Goal: Communication & Community: Answer question/provide support

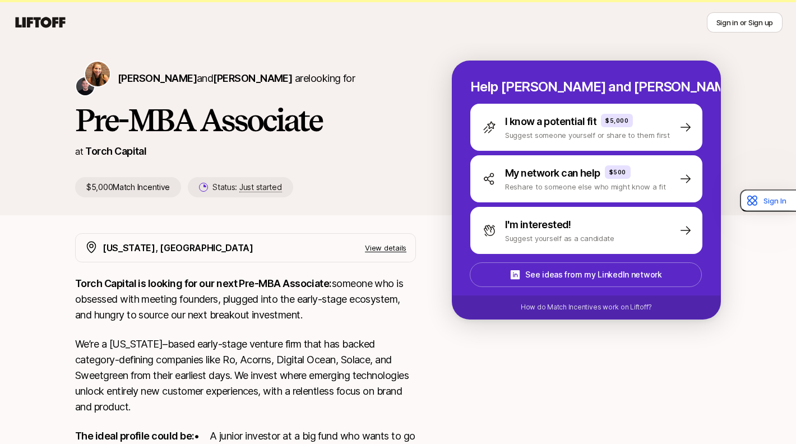
scroll to position [94, 0]
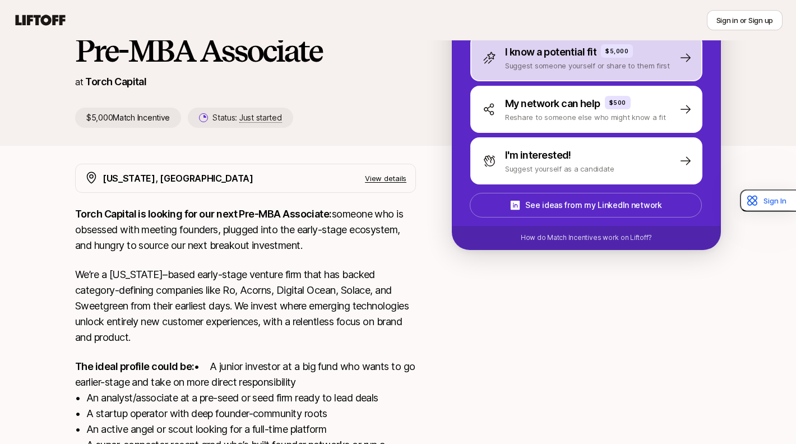
click at [561, 70] on p "Suggest someone yourself or share to them first" at bounding box center [587, 65] width 165 height 11
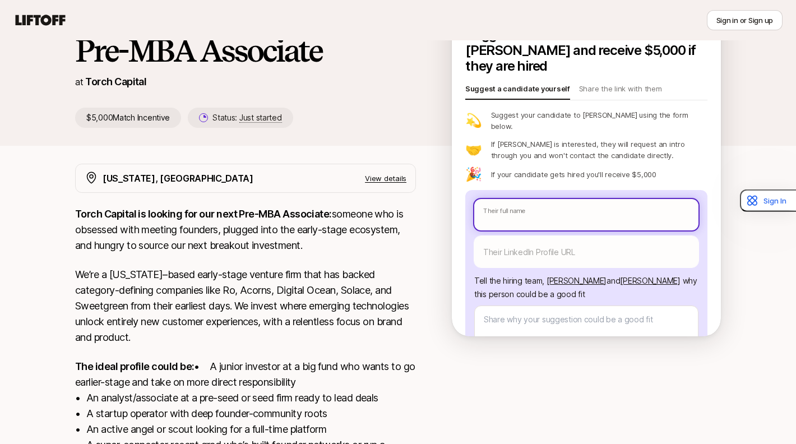
click at [510, 202] on body "New to Liftoff? See how it works Sign in or Sign up Sign in or Sign up [PERSON_…" at bounding box center [398, 128] width 796 height 444
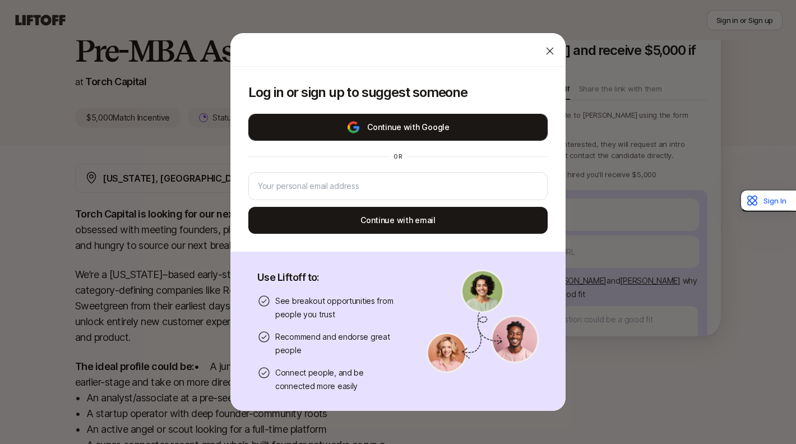
click at [431, 121] on button "Continue with Google" at bounding box center [397, 127] width 299 height 27
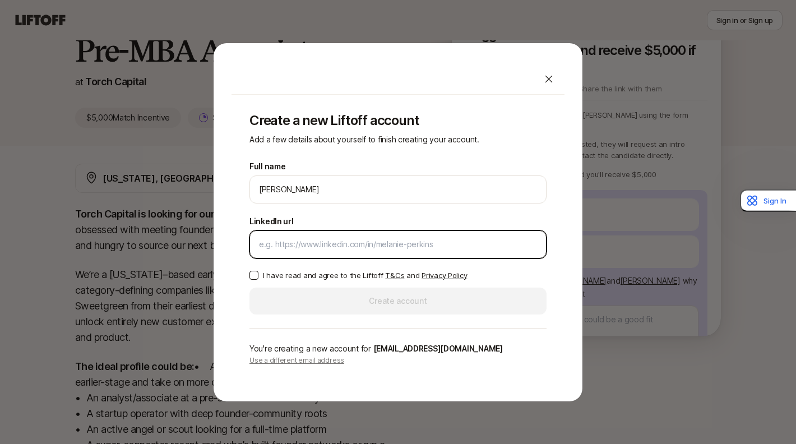
type textarea "x"
paste input "[DOMAIN_NAME][URL]"
type input "[DOMAIN_NAME][URL]"
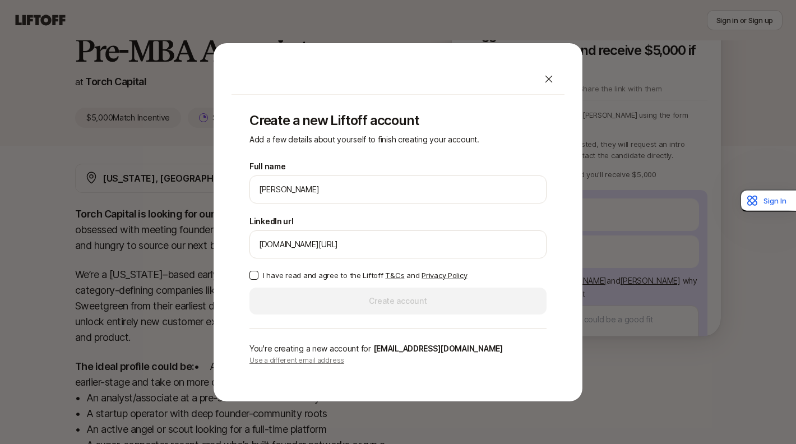
click at [325, 271] on p "I have read and agree to the Liftoff T&Cs and Privacy Policy" at bounding box center [365, 275] width 204 height 11
click at [259, 271] on button "I have read and agree to the Liftoff T&Cs and Privacy Policy" at bounding box center [254, 275] width 9 height 9
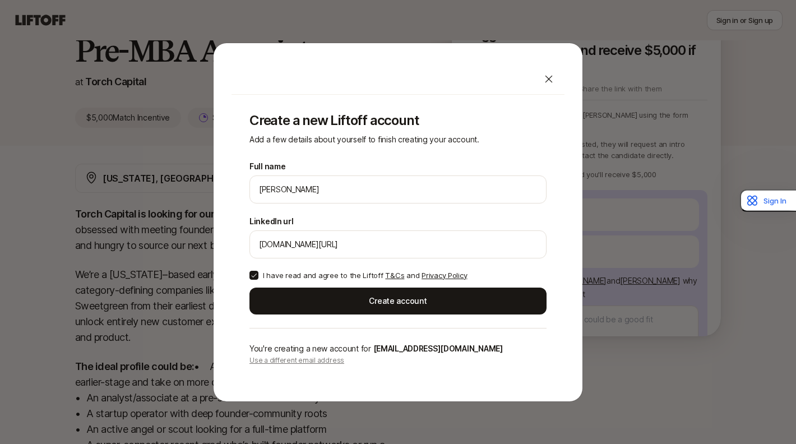
click at [331, 275] on p "I have read and agree to the Liftoff T&Cs and Privacy Policy" at bounding box center [365, 275] width 204 height 11
click at [259, 275] on button "I have read and agree to the Liftoff T&Cs and Privacy Policy" at bounding box center [254, 275] width 9 height 9
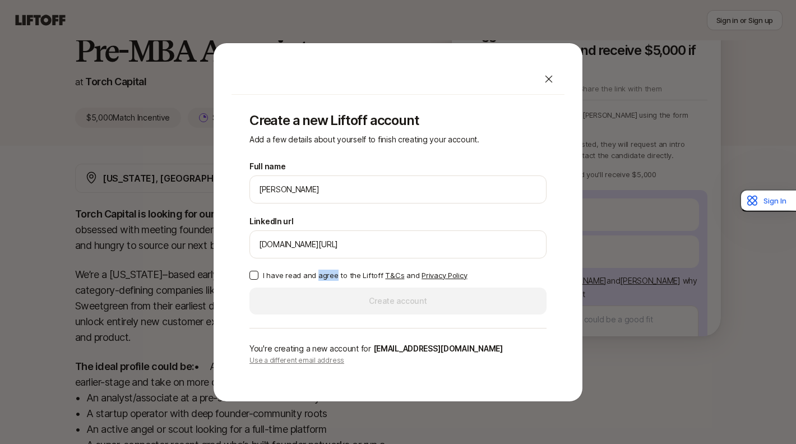
click at [331, 275] on p "I have read and agree to the Liftoff T&Cs and Privacy Policy" at bounding box center [365, 275] width 204 height 11
click at [259, 275] on button "I have read and agree to the Liftoff T&Cs and Privacy Policy" at bounding box center [254, 275] width 9 height 9
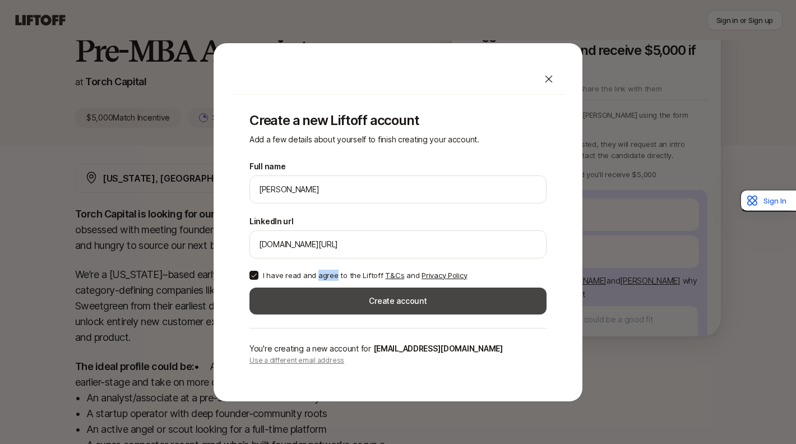
click at [348, 294] on button "Create account" at bounding box center [398, 301] width 297 height 27
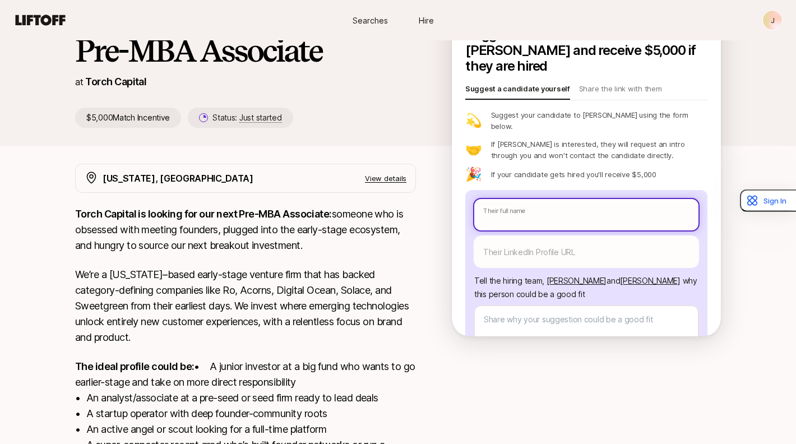
click at [556, 199] on input "text" at bounding box center [586, 214] width 224 height 31
paste input "[PERSON_NAME]"
type textarea "x"
type input "[PERSON_NAME]"
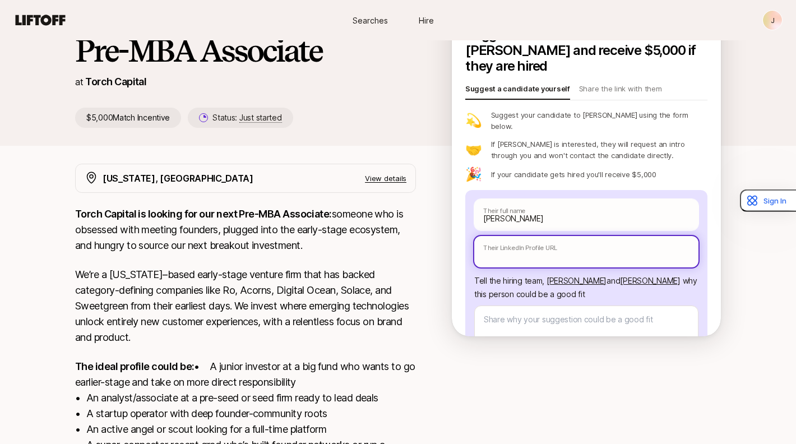
click at [524, 236] on input "text" at bounding box center [586, 251] width 224 height 31
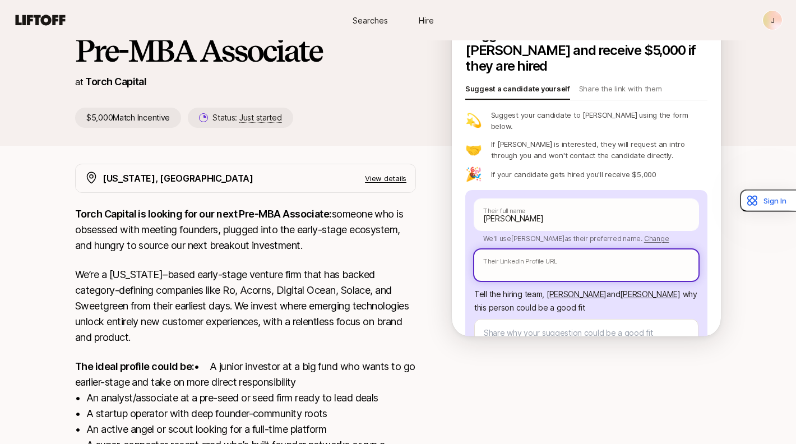
paste input "[URL][DOMAIN_NAME][PERSON_NAME]"
type textarea "x"
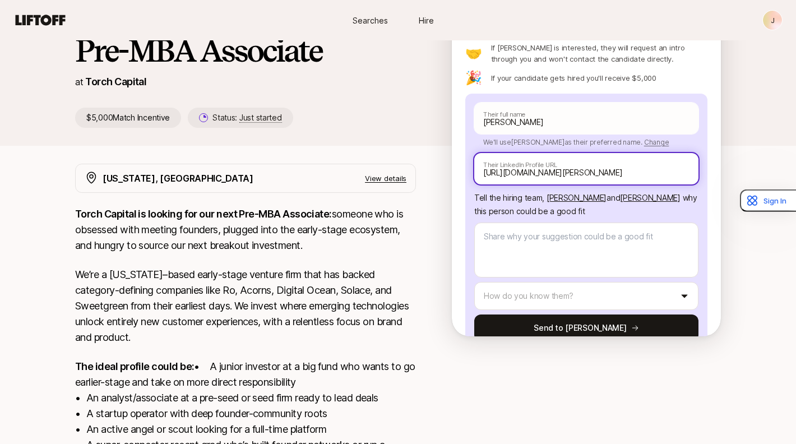
scroll to position [99, 0]
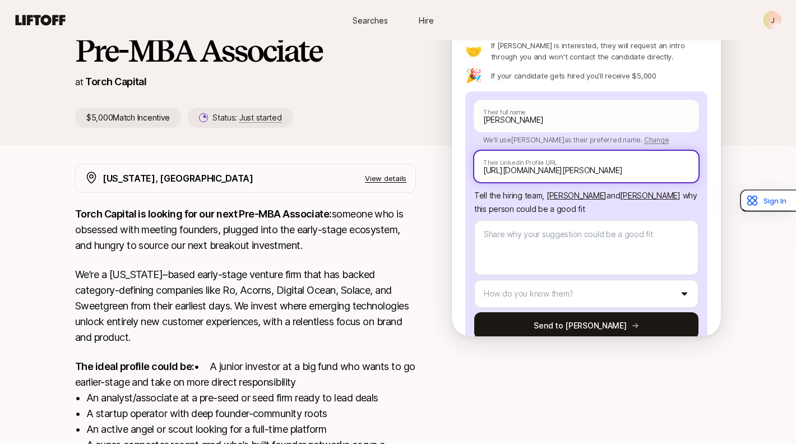
type input "[URL][DOMAIN_NAME][PERSON_NAME]"
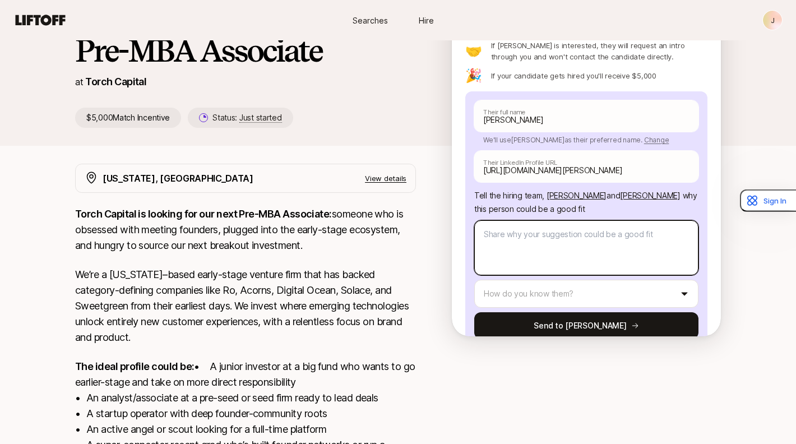
click at [532, 220] on textarea at bounding box center [586, 247] width 224 height 55
paste textarea "L'i dolo si ametc Adi-Eli Seddoe tem inc Utlabo Etdolore magn al Enima Minimve.…"
type textarea "x"
type textarea "L'i dolo si ametc Adi-Eli Seddoe tem inc Utlabo Etdolore magn al Enima Minimve.…"
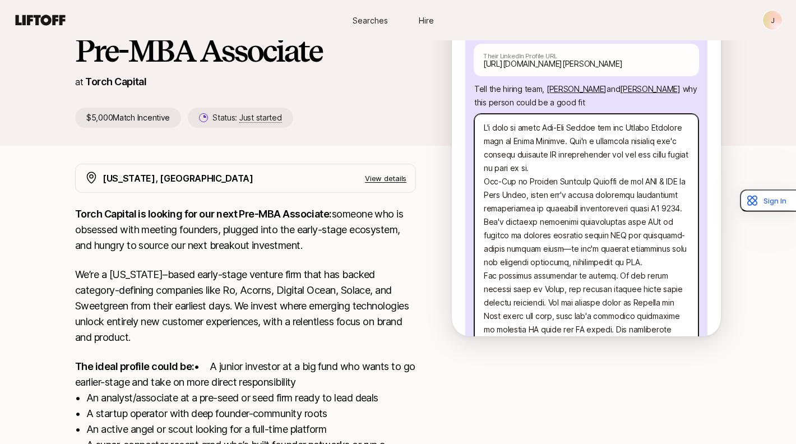
scroll to position [202, 0]
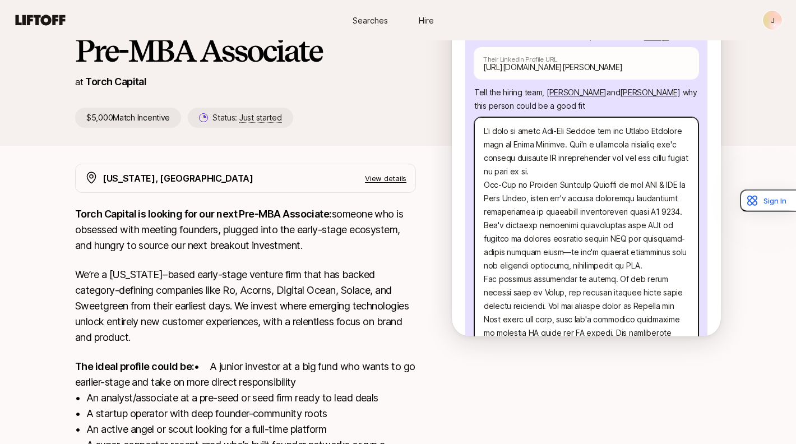
click at [632, 117] on textarea at bounding box center [586, 292] width 224 height 351
type textarea "x"
type textarea "L'i dolo si ametc Adi-Eli Seddoe tem inc Utlabore etdo ma Aliqu Enimadm. Ven'q …"
drag, startPoint x: 513, startPoint y: 200, endPoint x: 654, endPoint y: 187, distance: 141.4
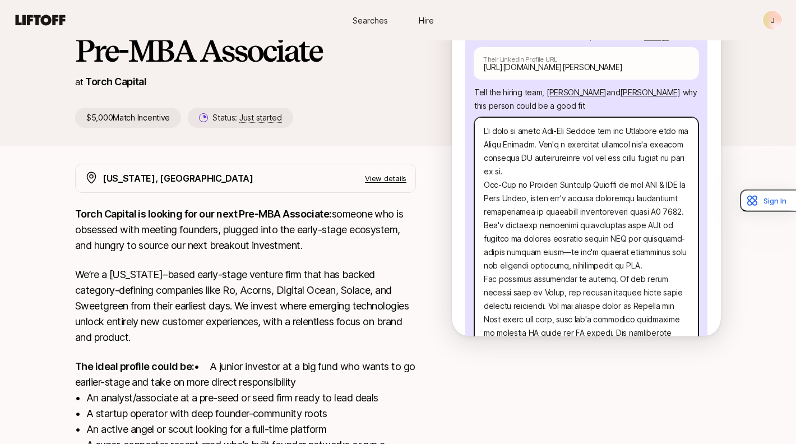
click at [654, 187] on textarea at bounding box center [586, 292] width 224 height 351
click at [632, 192] on textarea at bounding box center [586, 292] width 224 height 351
drag, startPoint x: 495, startPoint y: 200, endPoint x: 484, endPoint y: 199, distance: 10.7
click at [485, 199] on textarea at bounding box center [586, 292] width 224 height 351
type textarea "x"
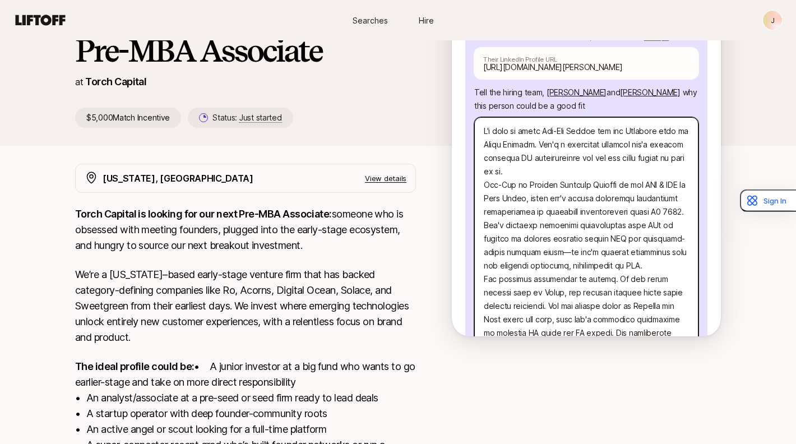
type textarea "L'i dolo si ametc Adi-Eli Seddoe tem inc Utlabore etdo ma Aliqu Enimadm. Ven'q …"
click at [602, 228] on textarea at bounding box center [586, 286] width 224 height 338
type textarea "x"
type textarea "I'd like to refer [PERSON_NAME] for the Investor role at Torch Capital. She's a…"
type textarea "x"
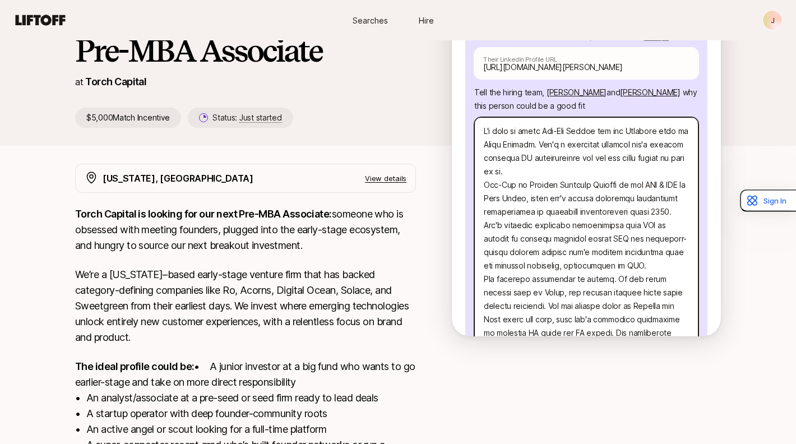
type textarea "I'd like to refer [PERSON_NAME] for the Investor role at Torch Capital. She's a…"
type textarea "x"
type textarea "I'd like to refer [PERSON_NAME] for the Investor role at Torch Capital. She's a…"
type textarea "x"
type textarea "I'd like to refer [PERSON_NAME] for the Investor role at Torch Capital. She's a…"
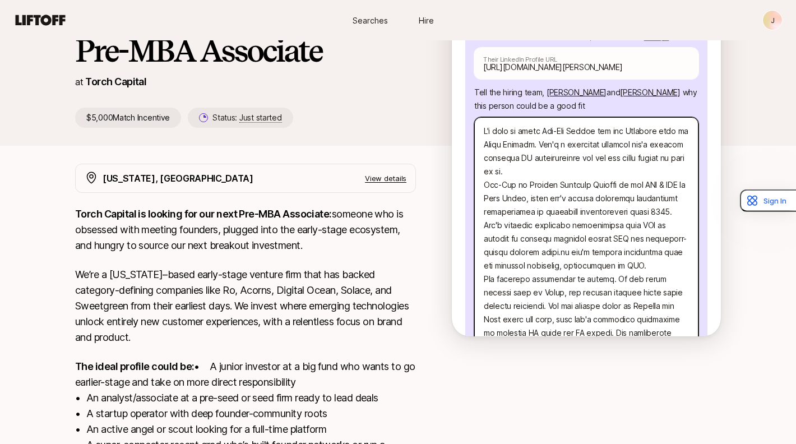
type textarea "x"
type textarea "I'd like to refer [PERSON_NAME] for the Investor role at Torch Capital. She's a…"
type textarea "x"
type textarea "I'd like to refer [PERSON_NAME] for the Investor role at Torch Capital. She's a…"
type textarea "x"
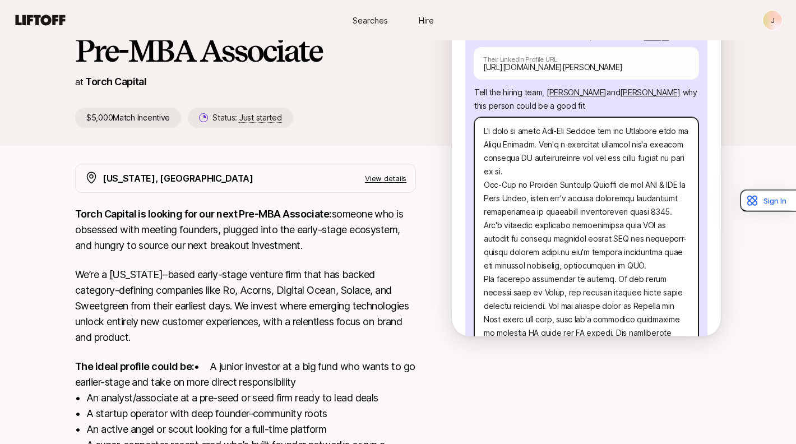
type textarea "I'd like to refer [PERSON_NAME] for the Investor role at Torch Capital. She's a…"
type textarea "x"
type textarea "I'd like to refer [PERSON_NAME] for the Investor role at Torch Capital. She's a…"
type textarea "x"
type textarea "I'd like to refer [PERSON_NAME] for the Investor role at Torch Capital. She's a…"
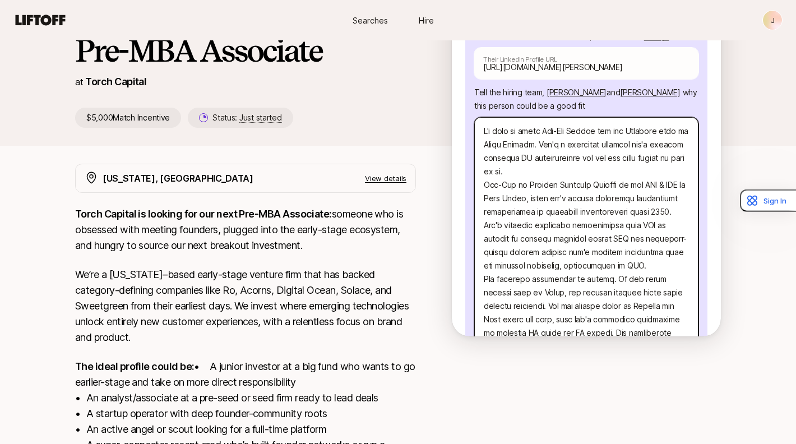
type textarea "x"
type textarea "I'd like to refer [PERSON_NAME] for the Investor role at Torch Capital. She's a…"
type textarea "x"
type textarea "I'd like to refer [PERSON_NAME] for the Investor role at Torch Capital. She's a…"
click at [541, 247] on textarea at bounding box center [586, 286] width 224 height 338
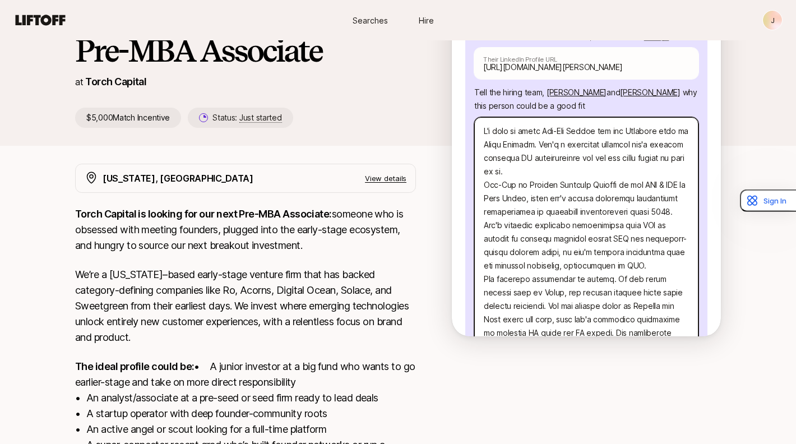
click at [543, 258] on textarea at bounding box center [586, 286] width 224 height 338
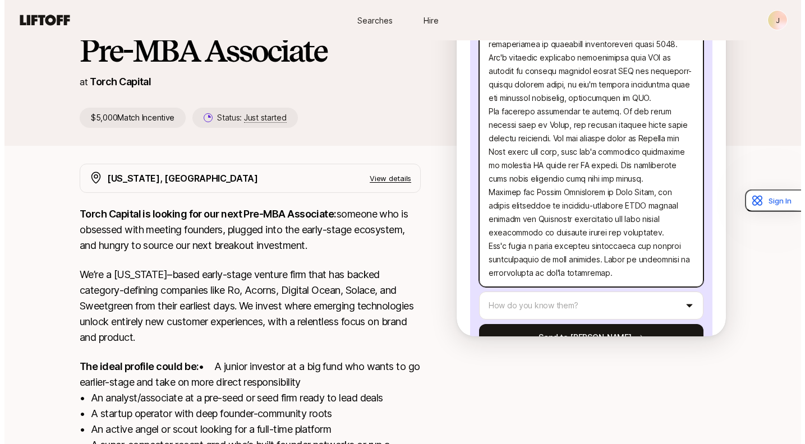
scroll to position [27, 0]
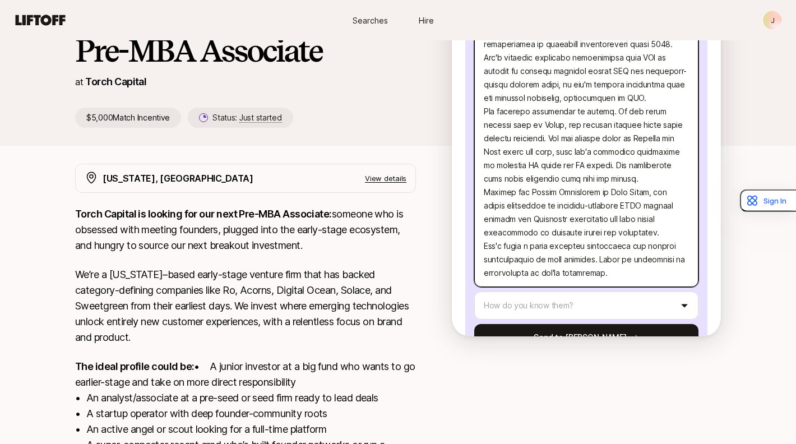
click at [504, 223] on textarea at bounding box center [586, 119] width 224 height 338
type textarea "x"
type textarea "I'd like to refer [PERSON_NAME] for the Investor role at Torch Capital. She's a…"
type textarea "x"
type textarea "I'd like to refer [PERSON_NAME] for the Investor role at Torch Capital. She's a…"
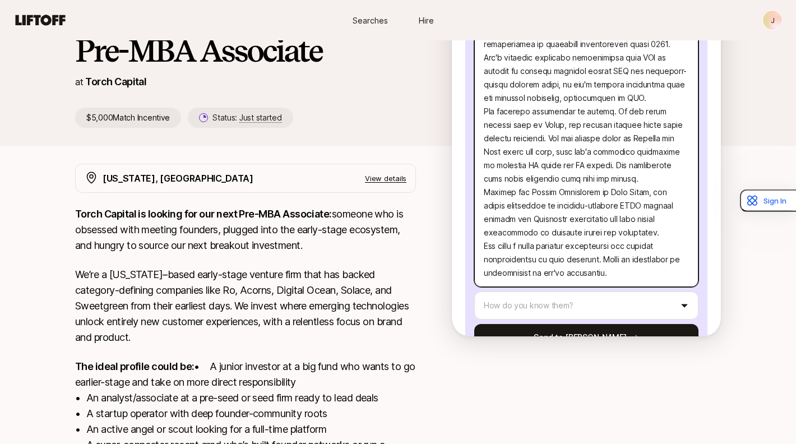
type textarea "x"
type textarea "I'd like to refer [PERSON_NAME] for the Investor role at Torch Capital. She's a…"
type textarea "x"
type textarea "I'd like to refer [PERSON_NAME] for the Investor role at Torch Capital. She's a…"
type textarea "x"
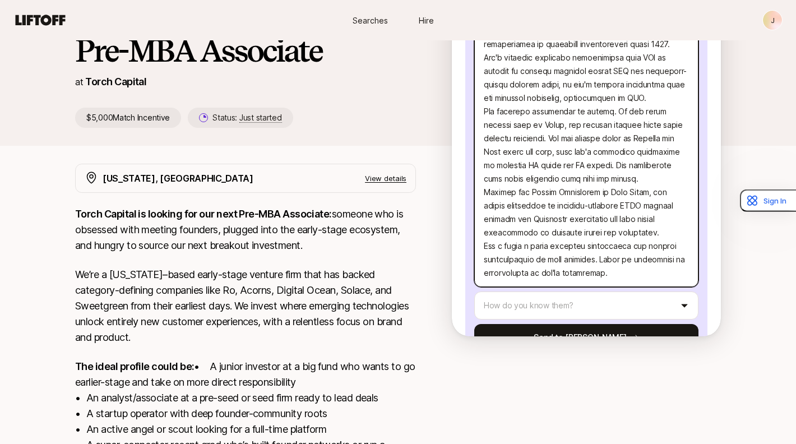
type textarea "I'd like to refer [PERSON_NAME] for the Investor role at Torch Capital. She's a…"
type textarea "x"
type textarea "I'd like to refer [PERSON_NAME] for the Investor role at Torch Capital. She's a…"
type textarea "x"
type textarea "I'd like to refer [PERSON_NAME] for the Investor role at Torch Capital. She's a…"
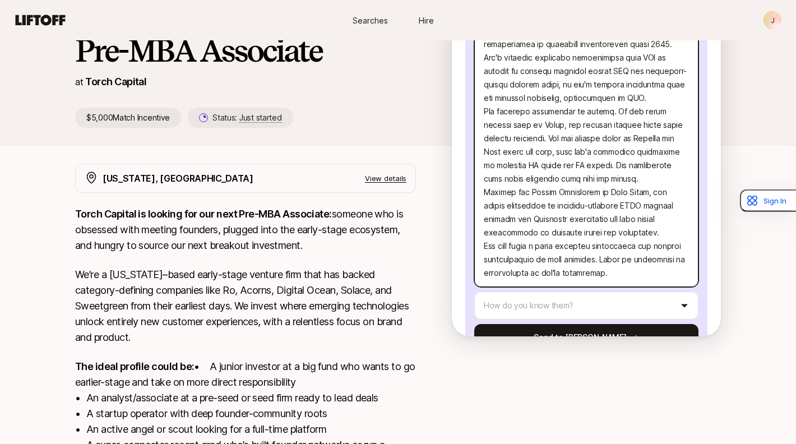
type textarea "x"
type textarea "I'd like to refer [PERSON_NAME] for the Investor role at Torch Capital. She's a…"
type textarea "x"
type textarea "I'd like to refer [PERSON_NAME] for the Investor role at Torch Capital. She's a…"
type textarea "x"
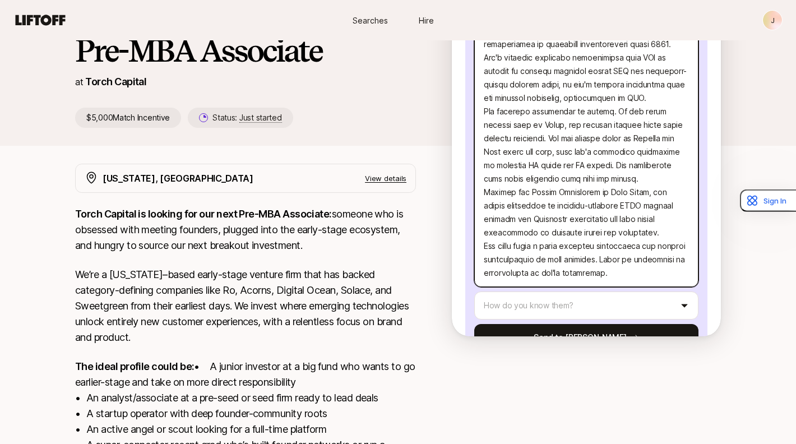
click at [606, 220] on textarea at bounding box center [586, 119] width 224 height 338
click at [597, 256] on textarea at bounding box center [586, 119] width 224 height 338
type textarea "I'd like to refer [PERSON_NAME] for the Investor role at Torch Capital. She's a…"
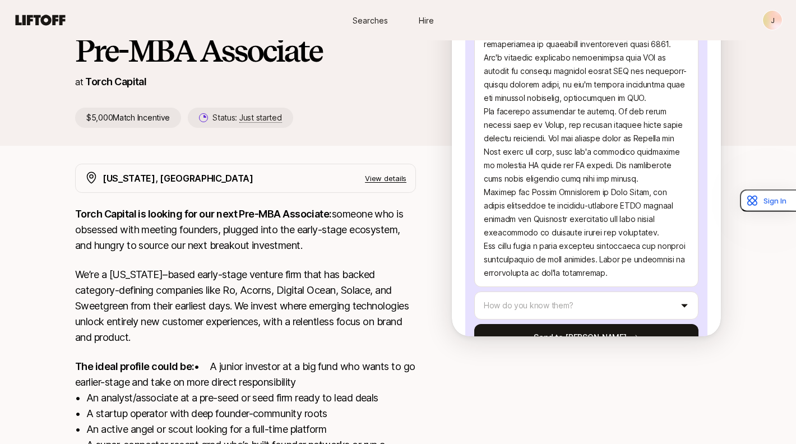
click at [602, 278] on html "New to Liftoff? See how it works J Searches Hire Searches Hire J [PERSON_NAME] …" at bounding box center [398, 128] width 796 height 444
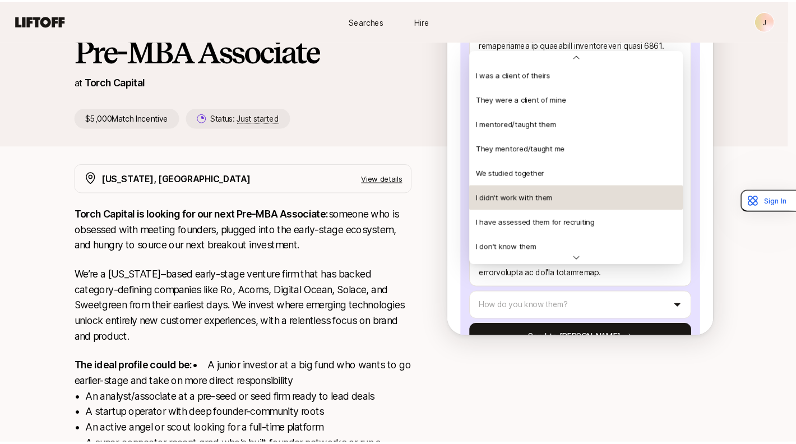
scroll to position [174, 0]
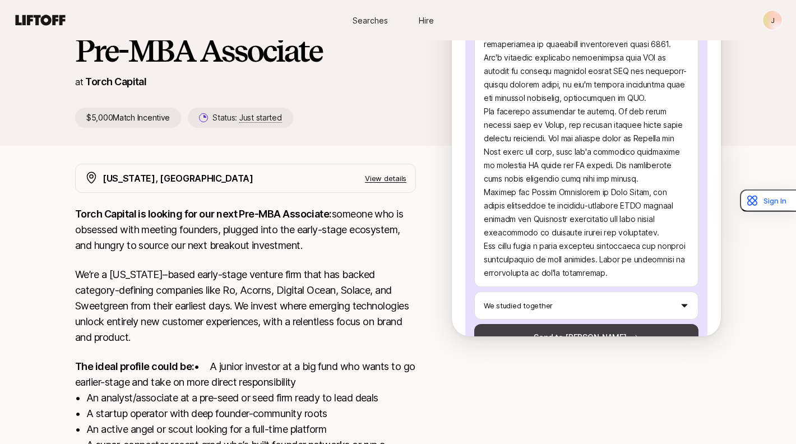
click at [577, 324] on button "Send to [PERSON_NAME]" at bounding box center [586, 337] width 224 height 27
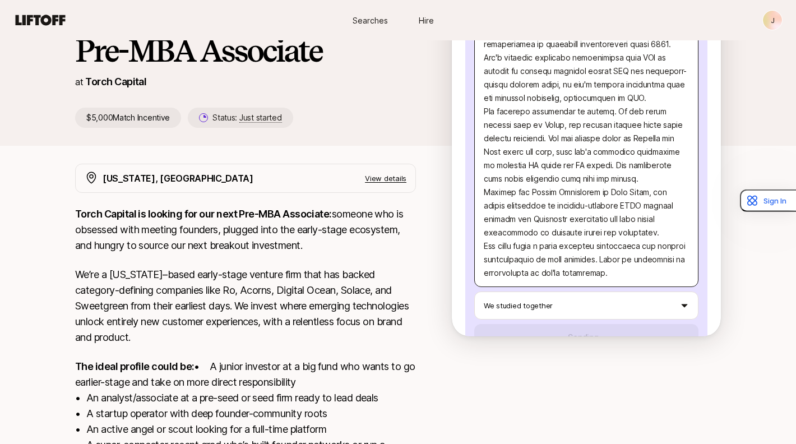
type textarea "x"
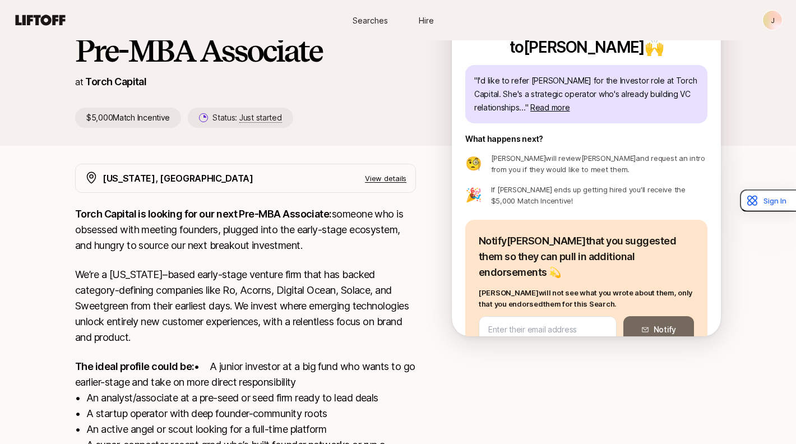
scroll to position [2, 0]
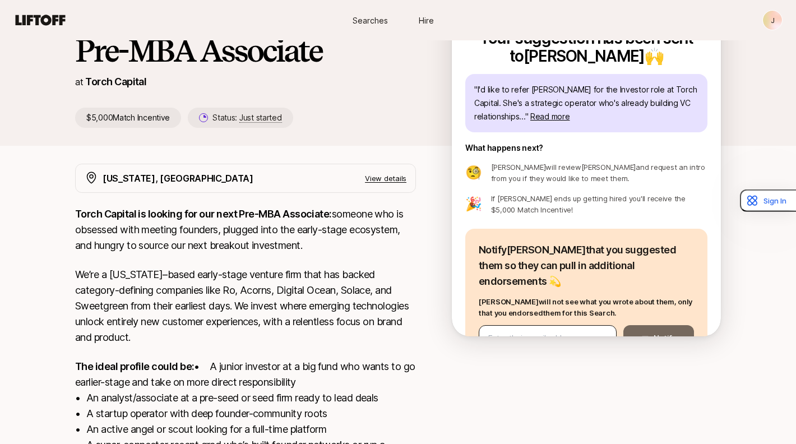
click at [529, 332] on input "email" at bounding box center [547, 338] width 119 height 13
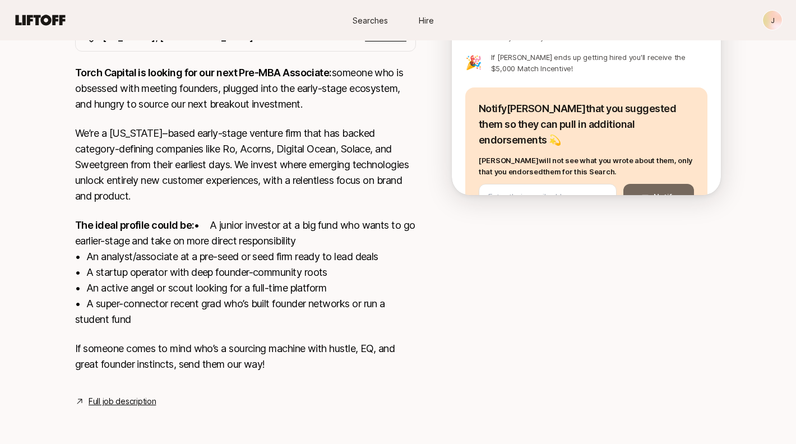
scroll to position [249, 0]
click at [129, 402] on link "Full job description" at bounding box center [122, 401] width 67 height 13
